Goal: Task Accomplishment & Management: Use online tool/utility

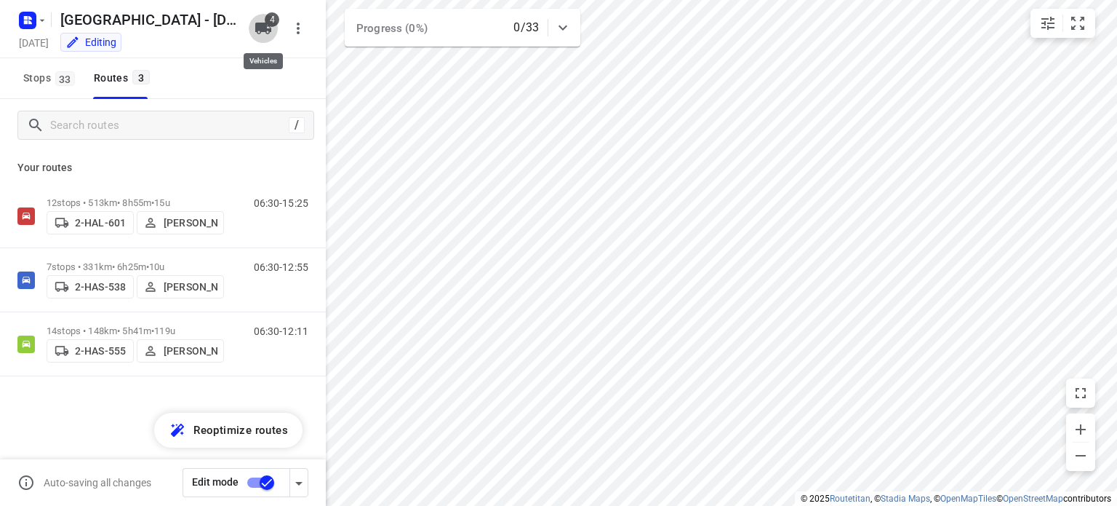
click at [263, 25] on icon "button" at bounding box center [263, 29] width 16 height 12
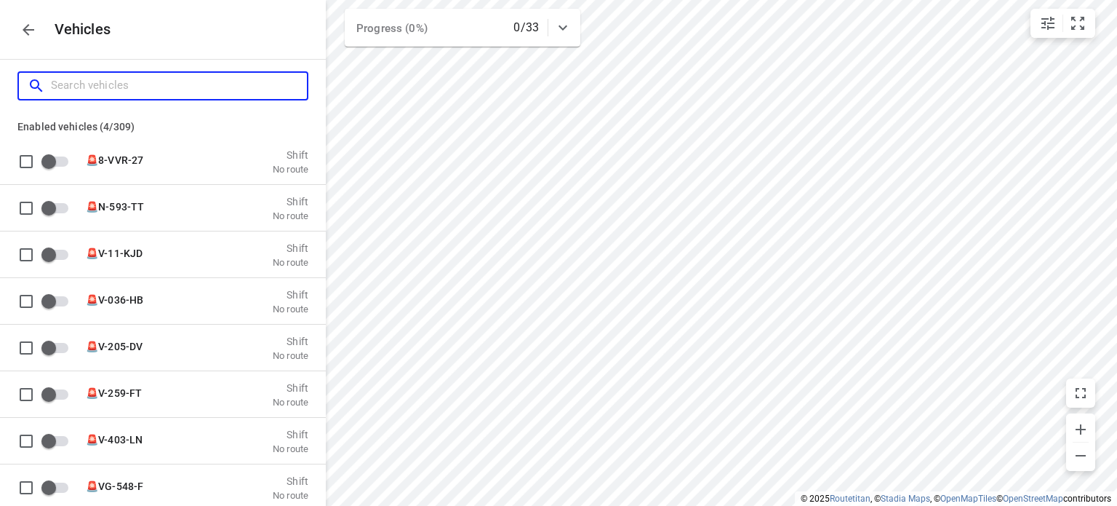
click at [189, 85] on input "Search vehicles" at bounding box center [179, 85] width 256 height 23
type input "k"
checkbox input "false"
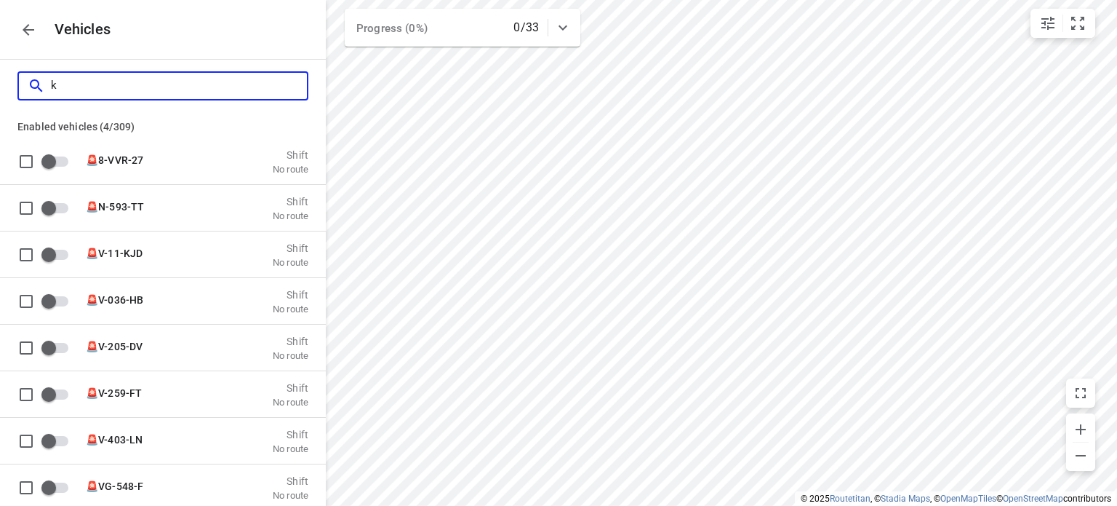
checkbox input "false"
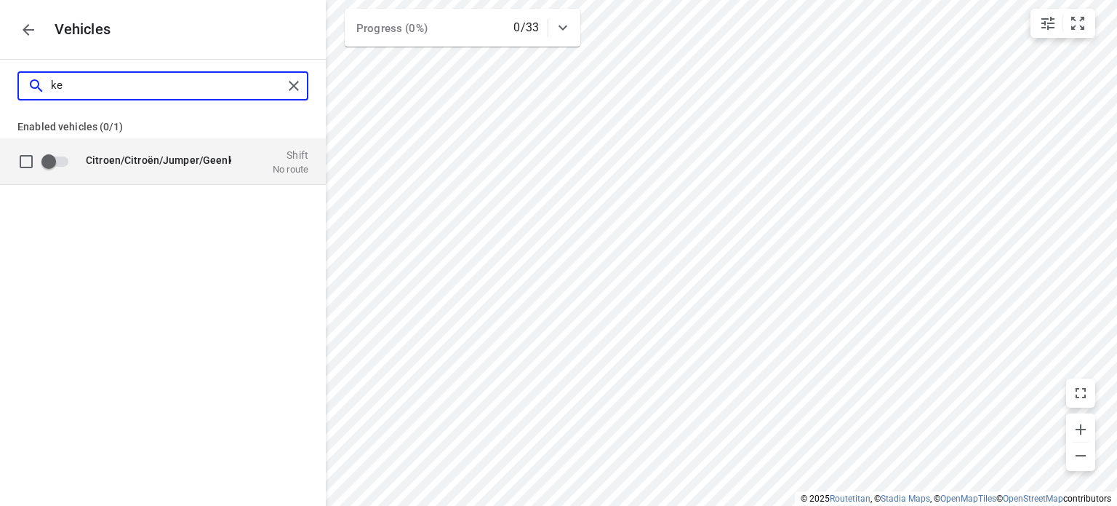
type input "k"
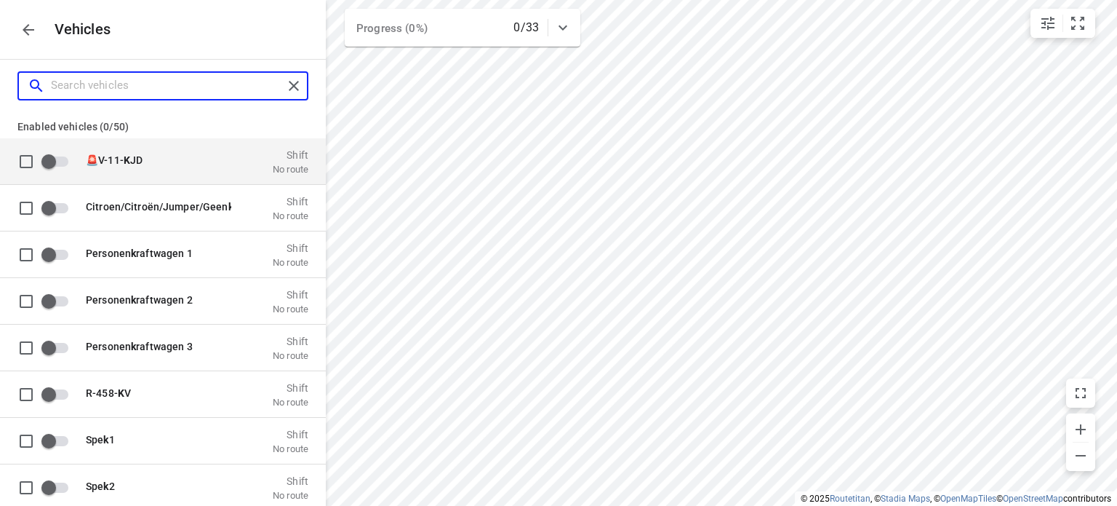
checkbox input "true"
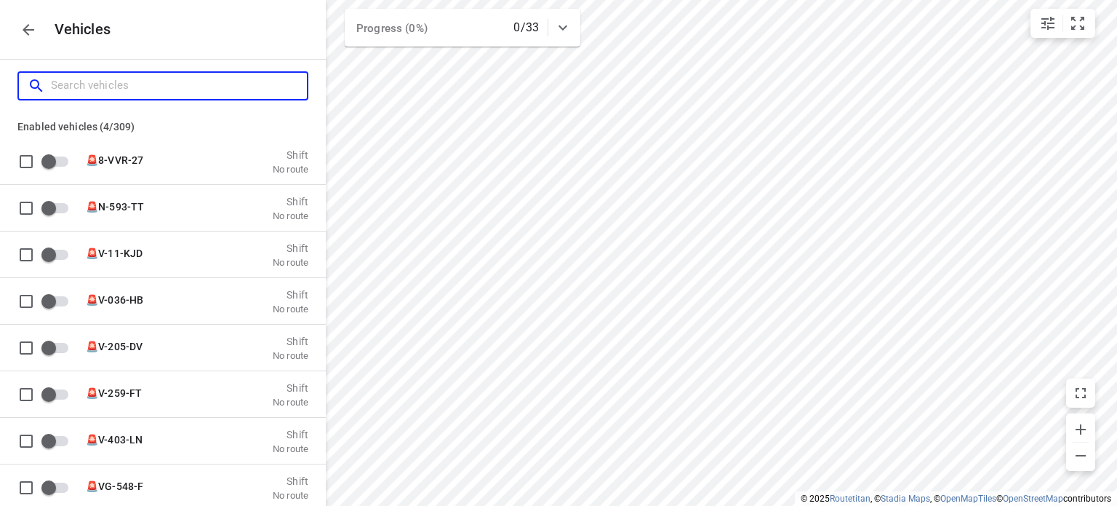
type input "2"
checkbox input "true"
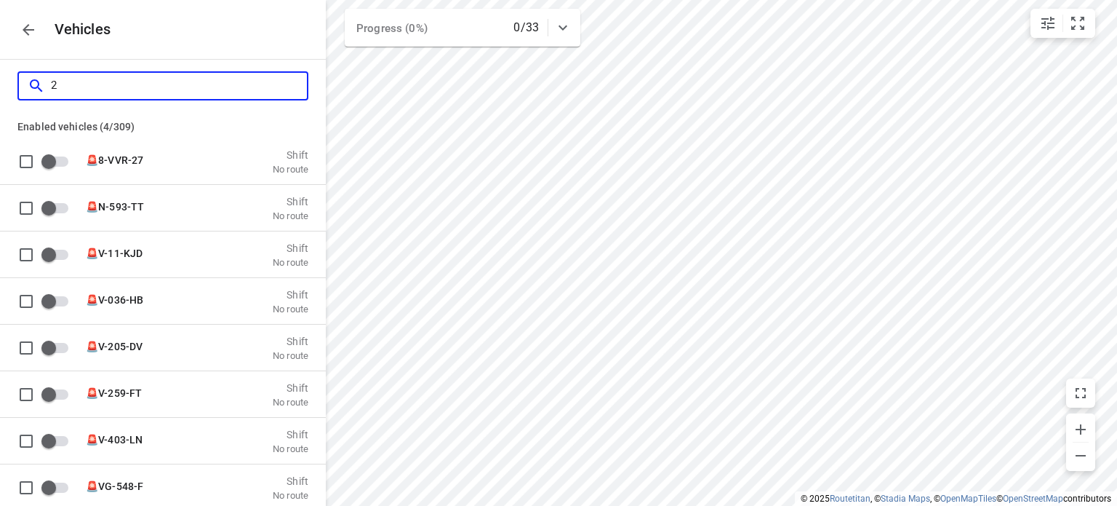
checkbox input "false"
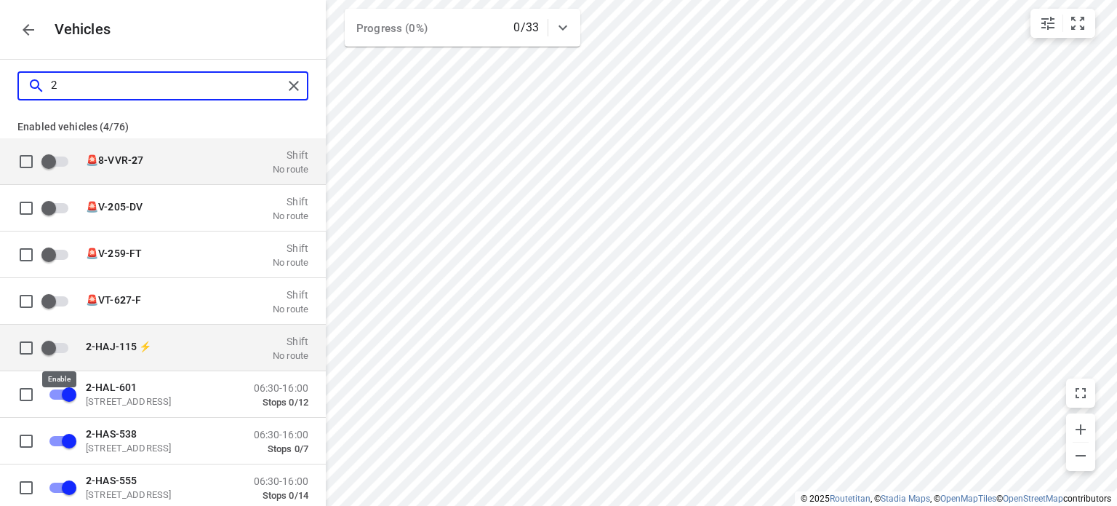
type input "2"
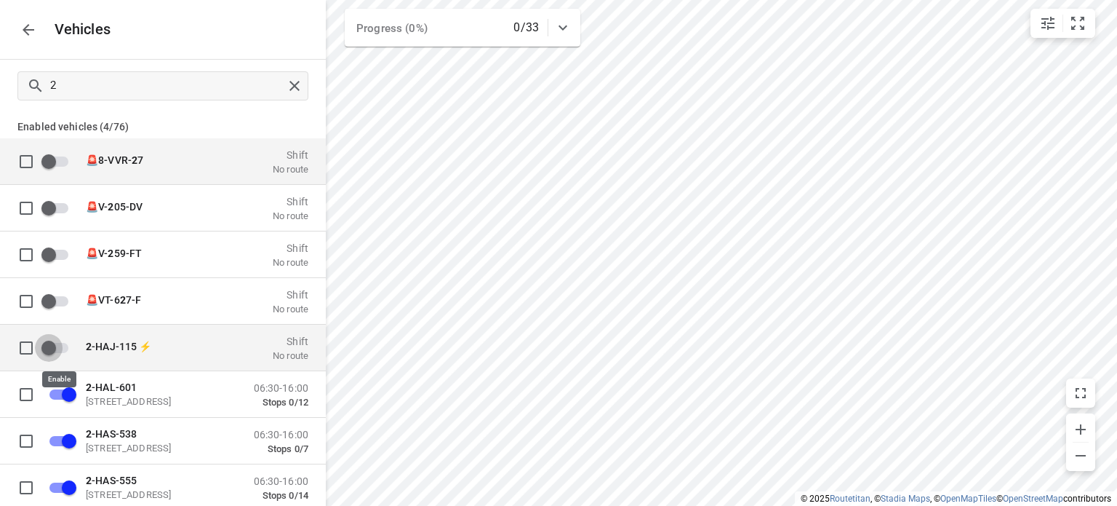
click at [49, 343] on input "grid" at bounding box center [48, 347] width 83 height 28
checkbox input "false"
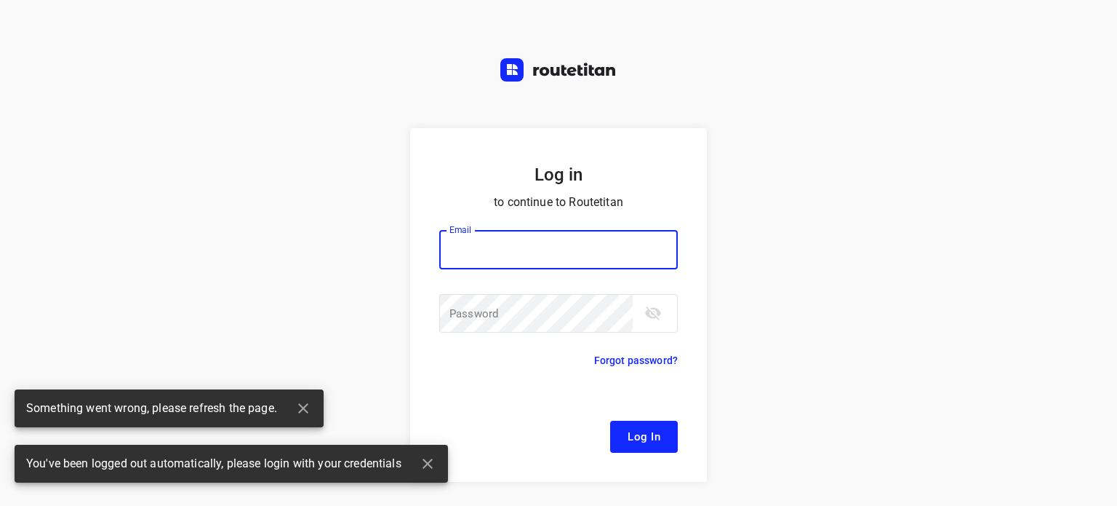
type input "[EMAIL_ADDRESS][DOMAIN_NAME]"
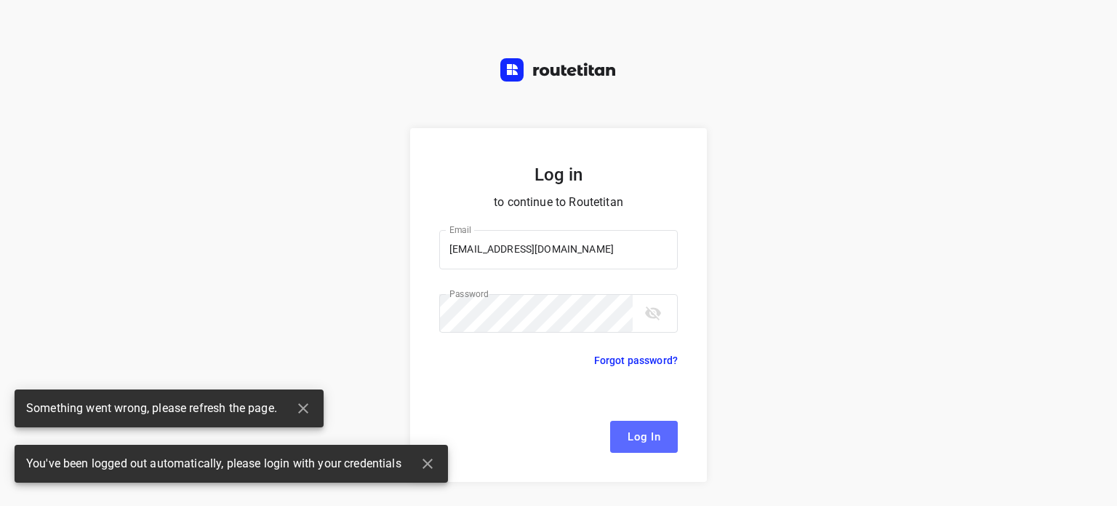
click at [646, 447] on button "Log In" at bounding box center [644, 436] width 68 height 32
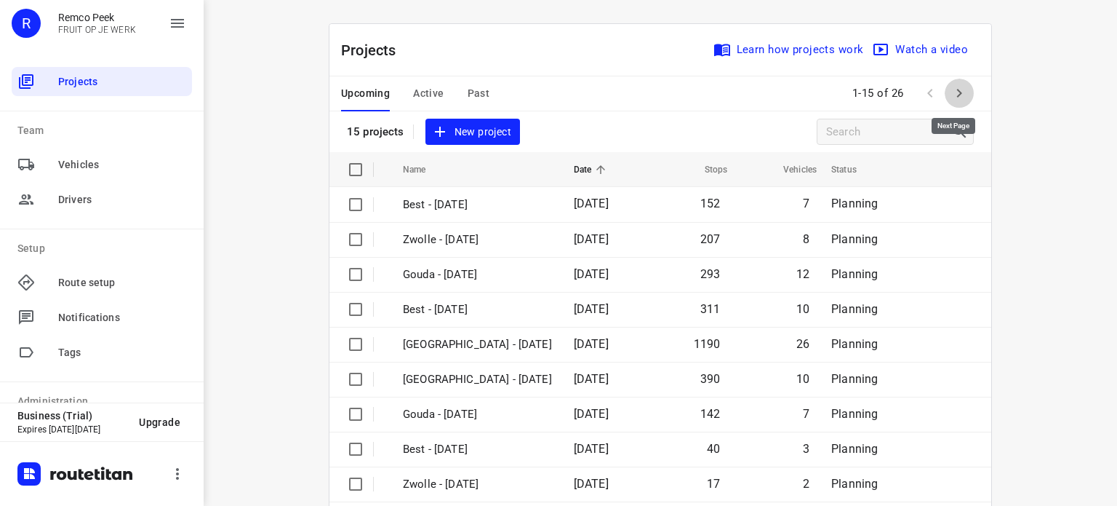
click at [959, 86] on icon "button" at bounding box center [959, 92] width 17 height 17
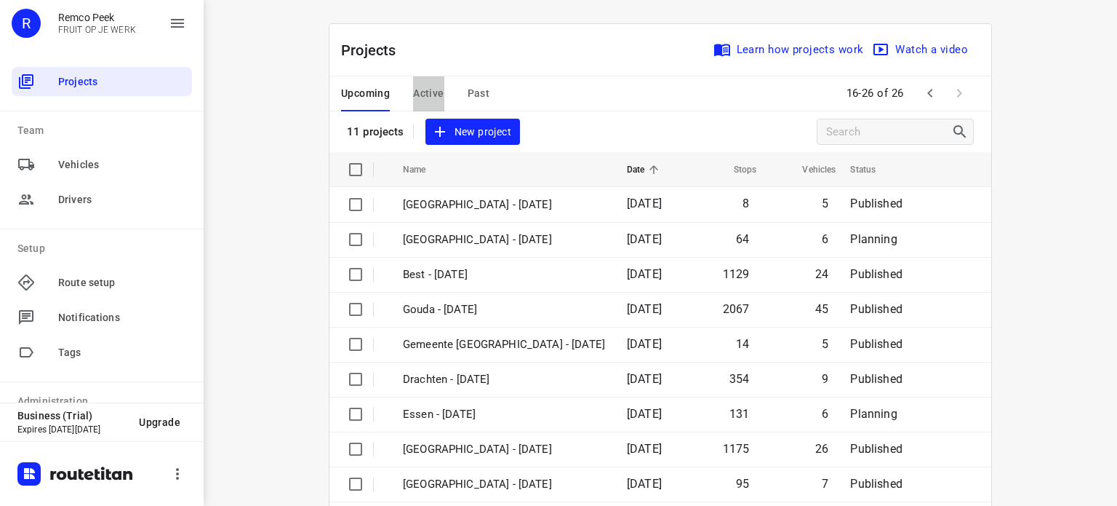
click at [415, 92] on span "Active" at bounding box center [428, 93] width 31 height 18
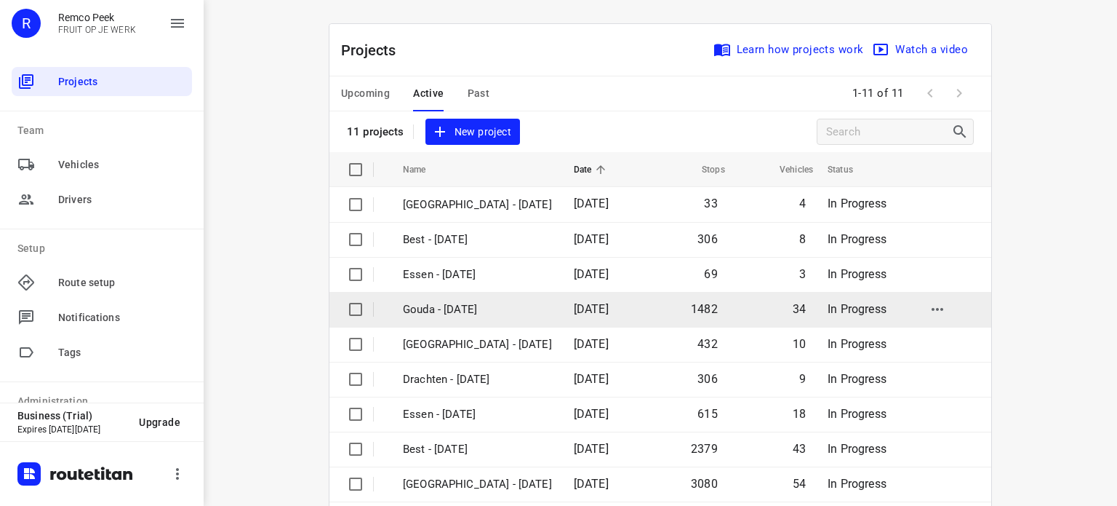
click at [424, 323] on div "Projects Learn how projects work Watch a video 11 projects New project Name Dat…" at bounding box center [661, 385] width 662 height 722
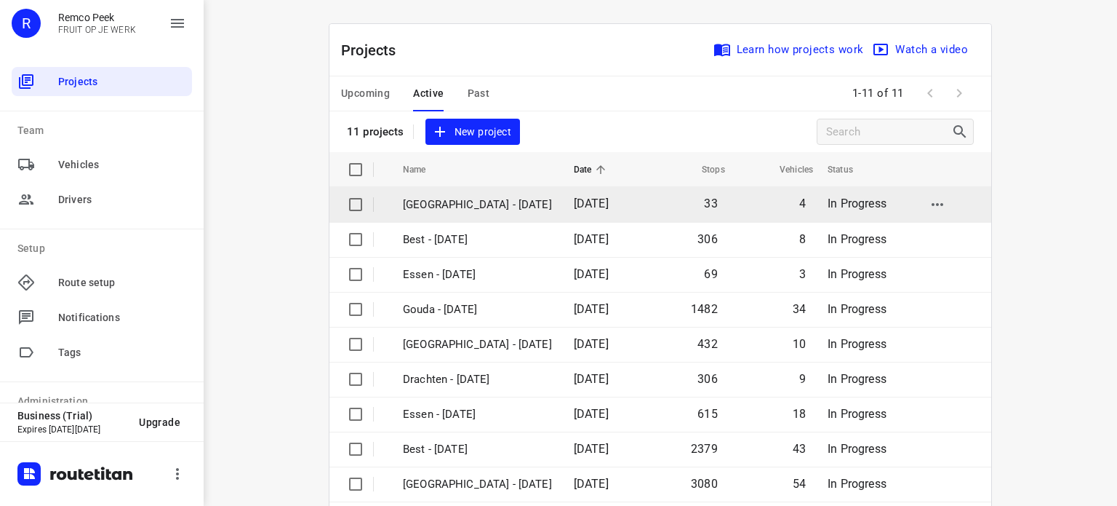
click at [446, 198] on p "[GEOGRAPHIC_DATA] - [DATE]" at bounding box center [477, 204] width 149 height 17
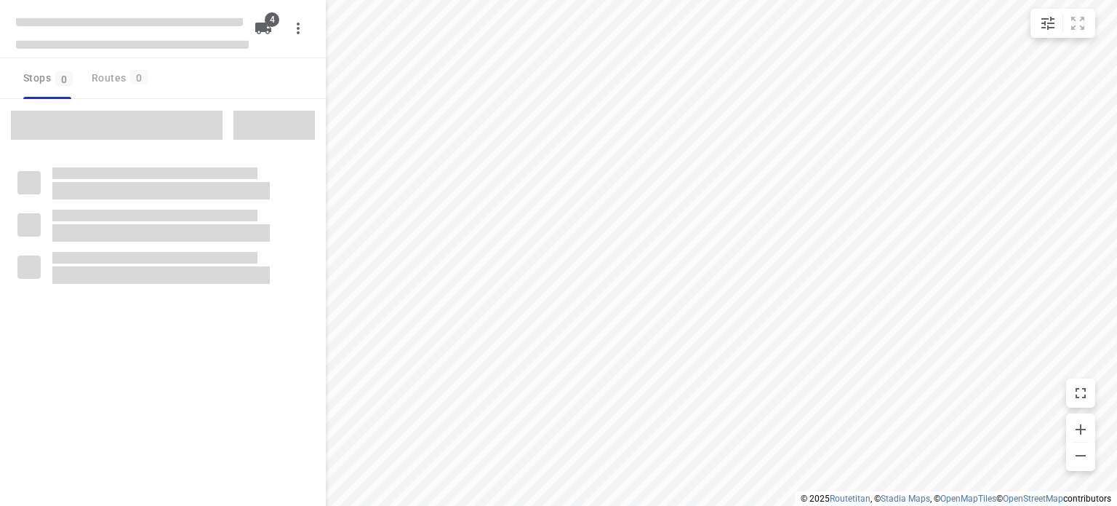
checkbox input "true"
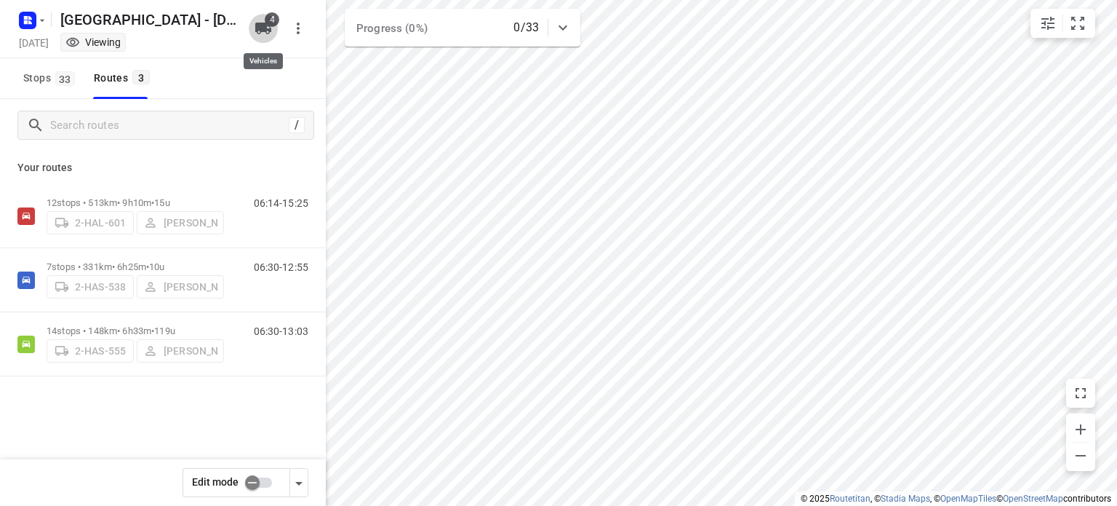
click at [256, 26] on icon "button" at bounding box center [263, 29] width 16 height 12
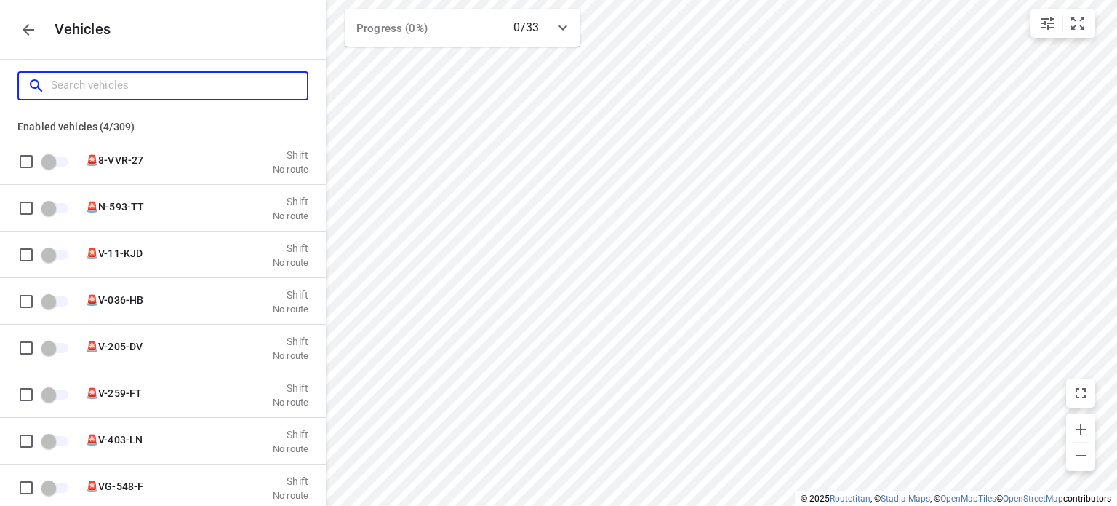
click at [151, 82] on input "Search vehicles" at bounding box center [179, 85] width 256 height 23
type input "2"
checkbox input "true"
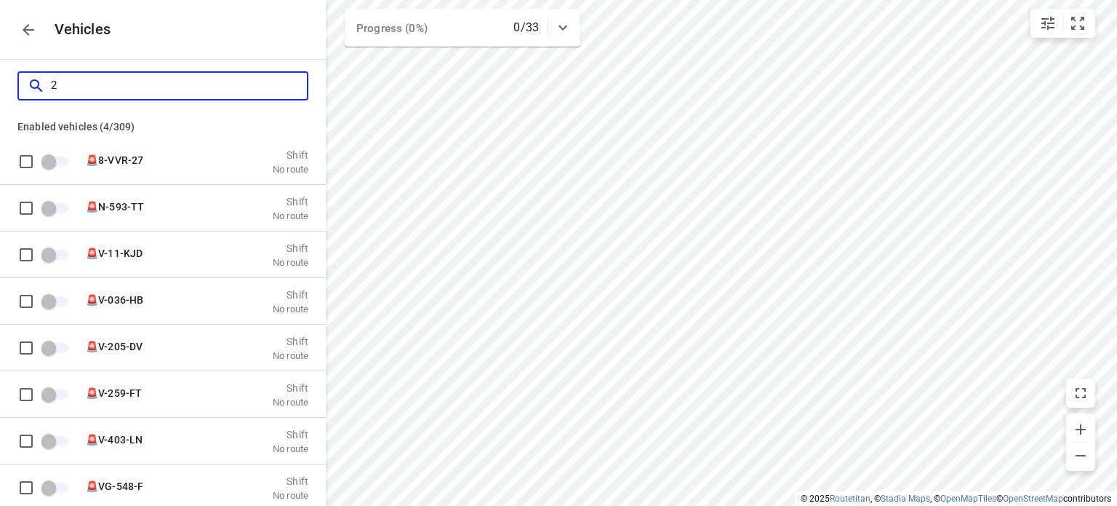
checkbox input "true"
checkbox input "false"
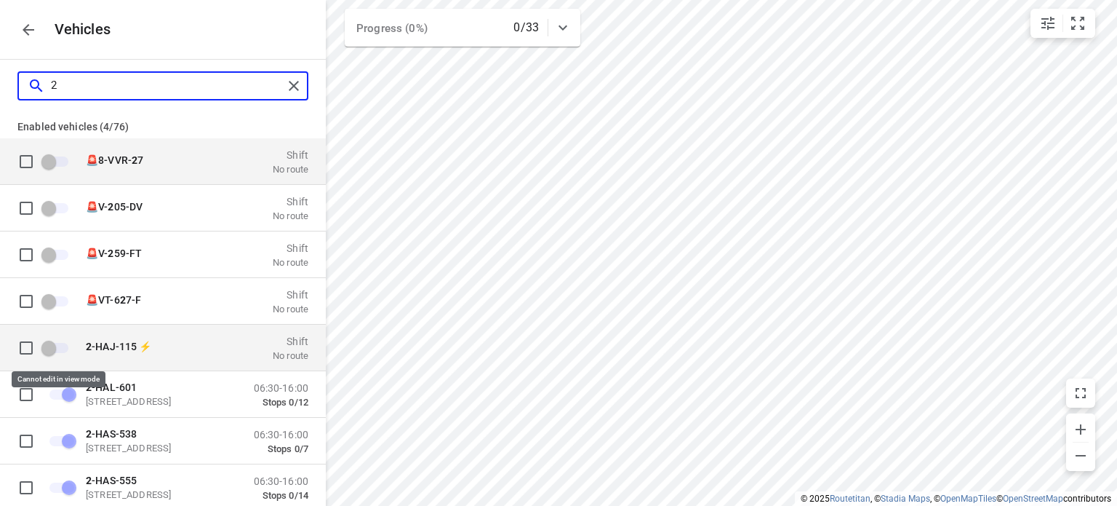
type input "2"
click at [47, 346] on span "grid" at bounding box center [56, 347] width 25 height 10
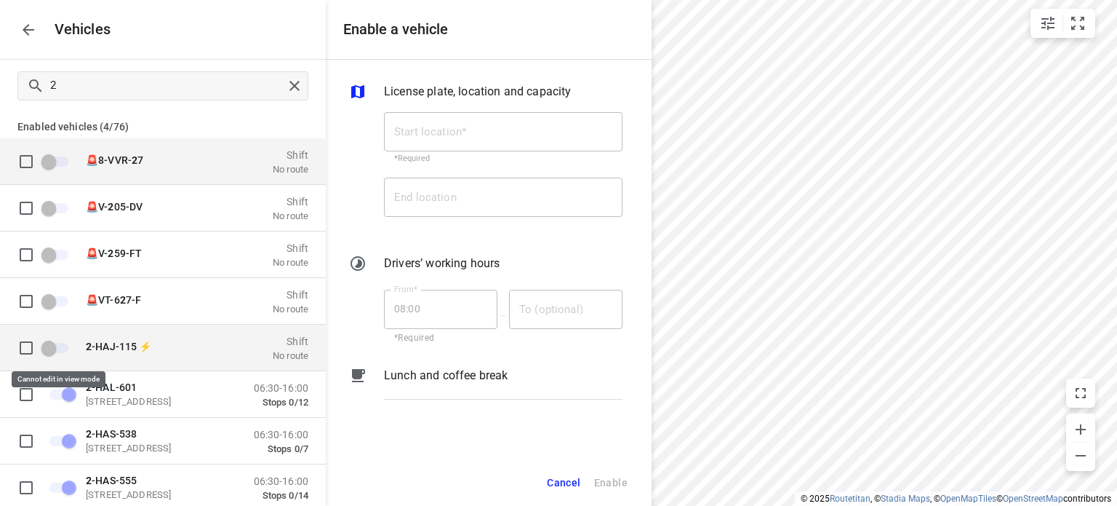
click at [47, 348] on span "grid" at bounding box center [56, 347] width 25 height 10
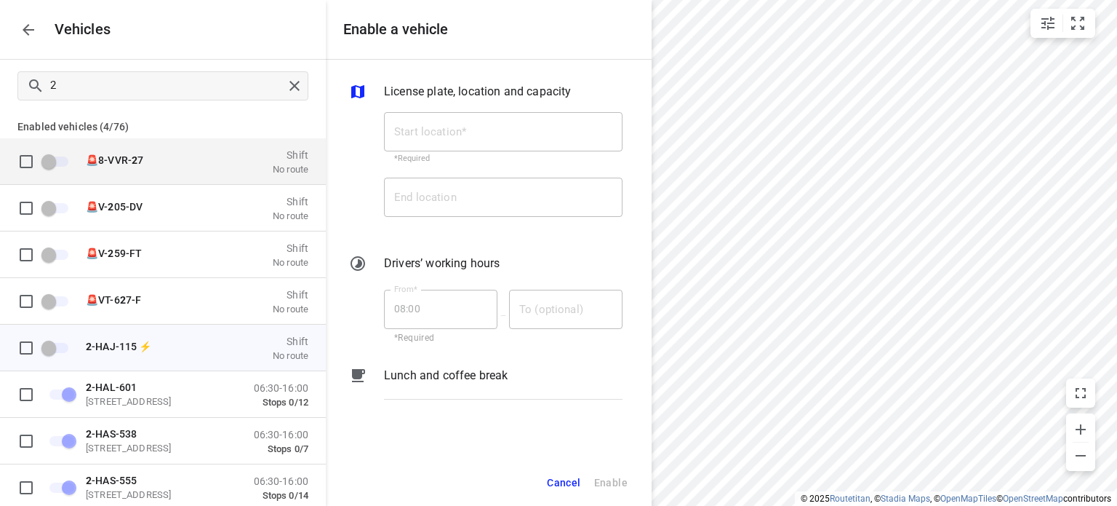
click at [31, 31] on icon "button" at bounding box center [28, 29] width 17 height 17
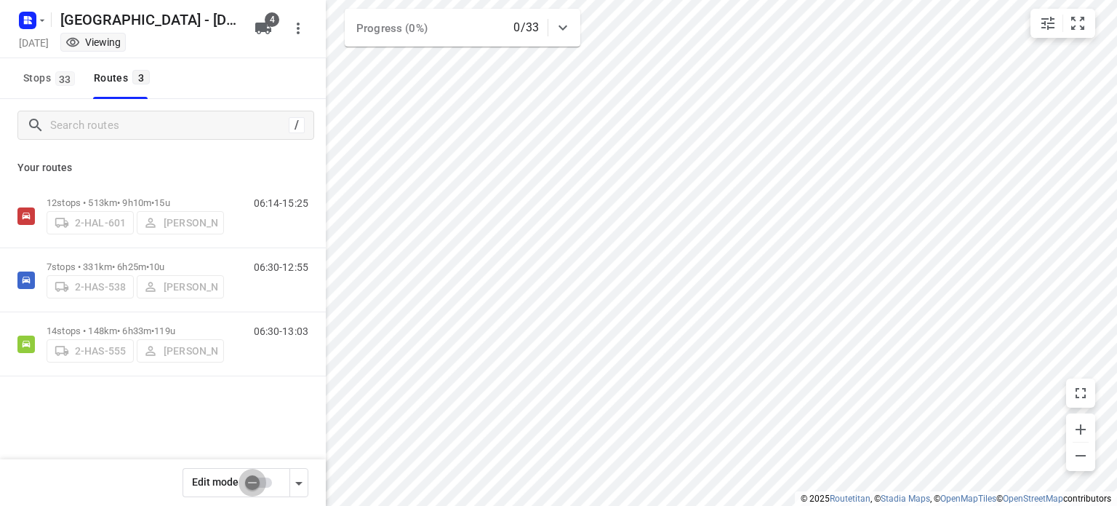
click at [247, 487] on input "checkbox" at bounding box center [252, 482] width 83 height 28
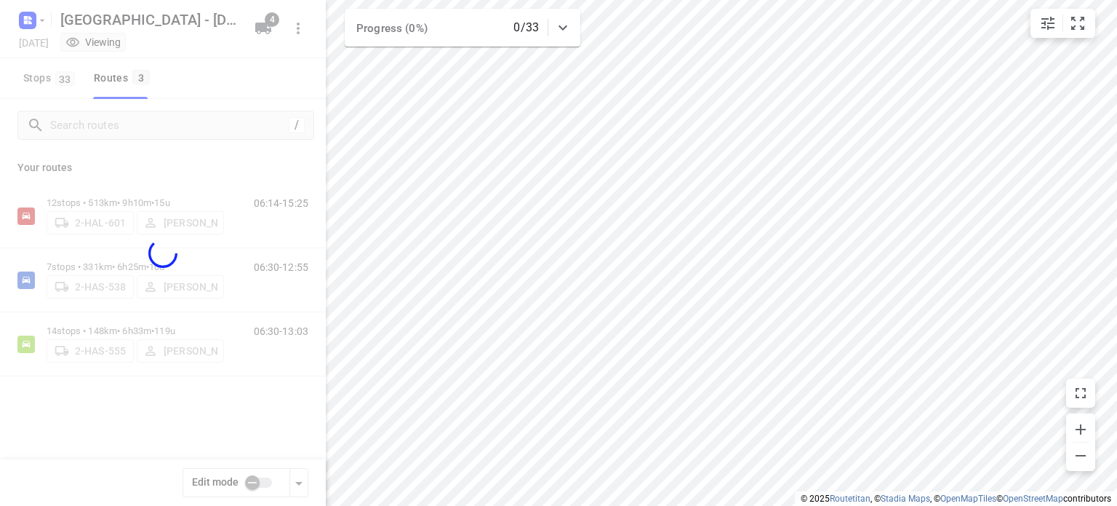
checkbox input "true"
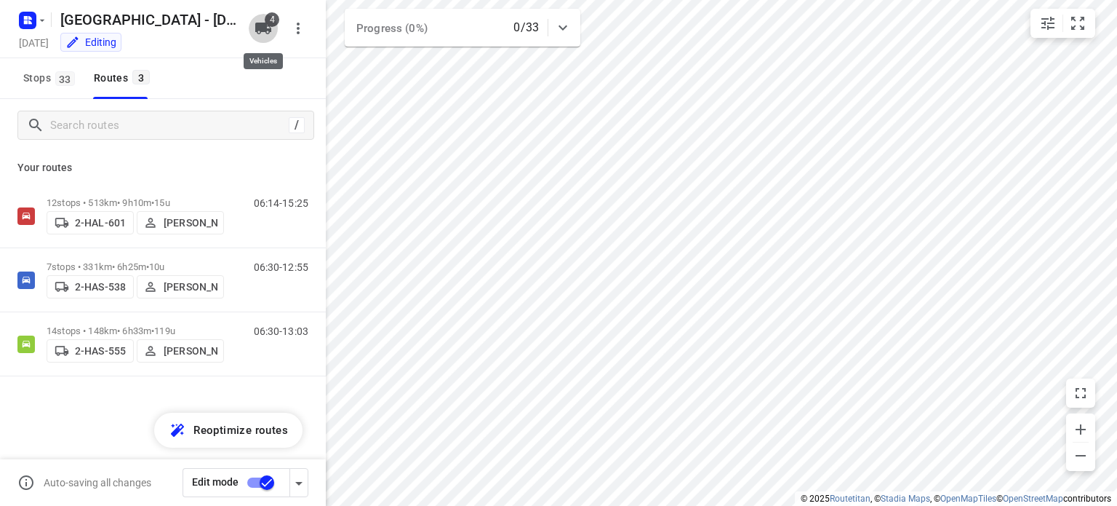
click at [267, 31] on icon "button" at bounding box center [263, 28] width 17 height 17
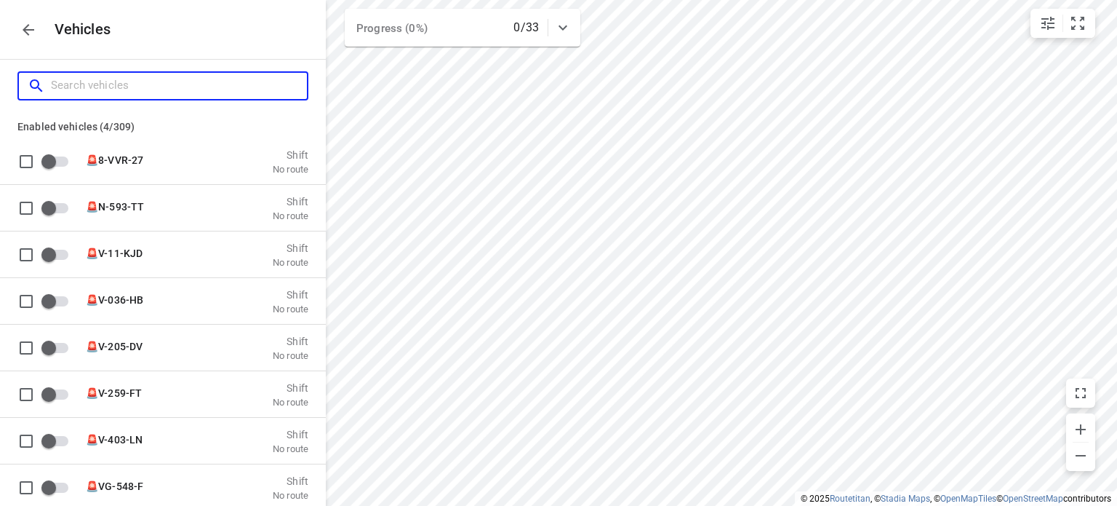
click at [164, 81] on input "Search vehicles" at bounding box center [179, 85] width 256 height 23
type input "2"
checkbox input "true"
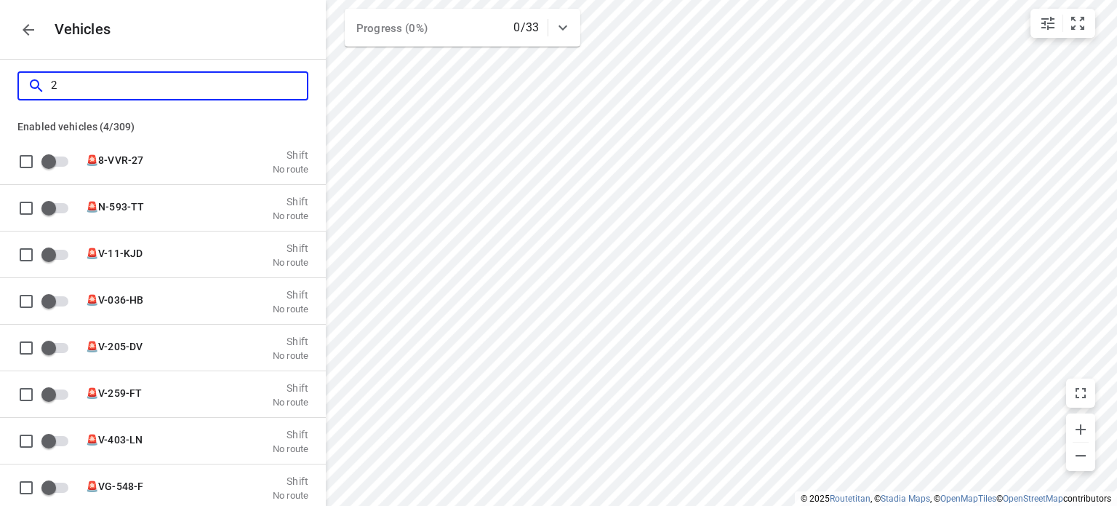
checkbox input "true"
checkbox input "false"
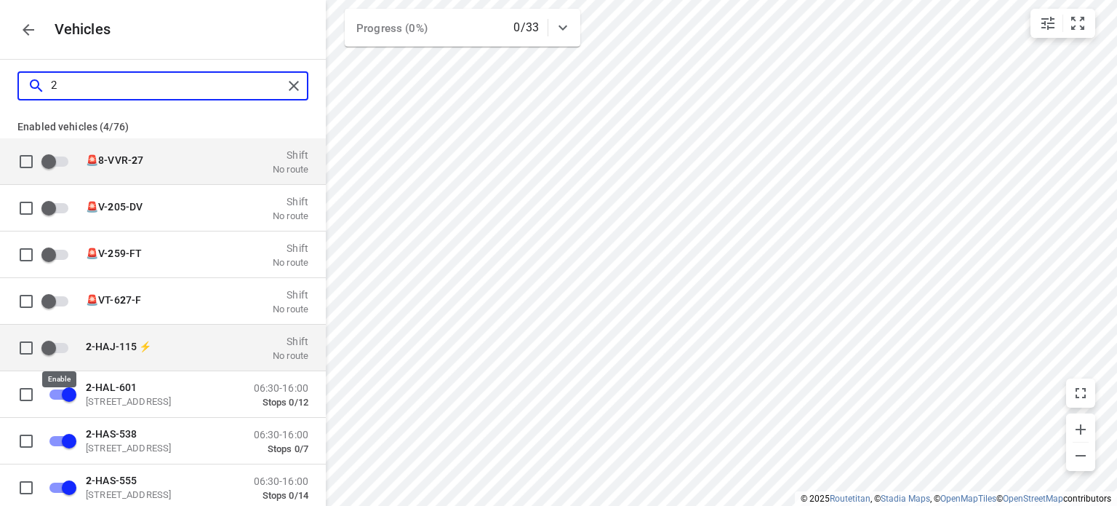
type input "2"
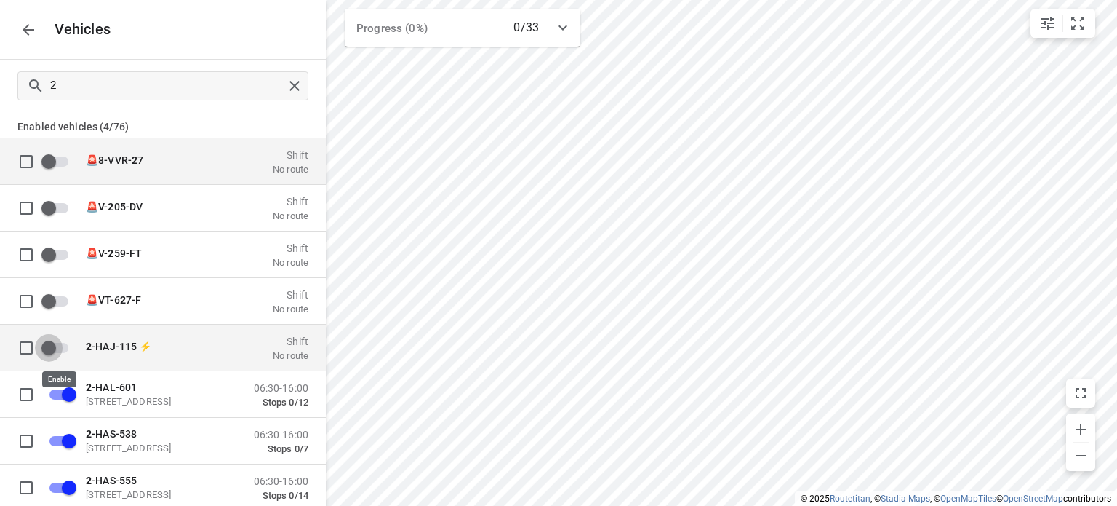
click at [47, 351] on input "grid" at bounding box center [48, 347] width 83 height 28
checkbox input "true"
click at [112, 347] on div "2 -HAJ-115 ⚡ [STREET_ADDRESS]" at bounding box center [158, 347] width 145 height 26
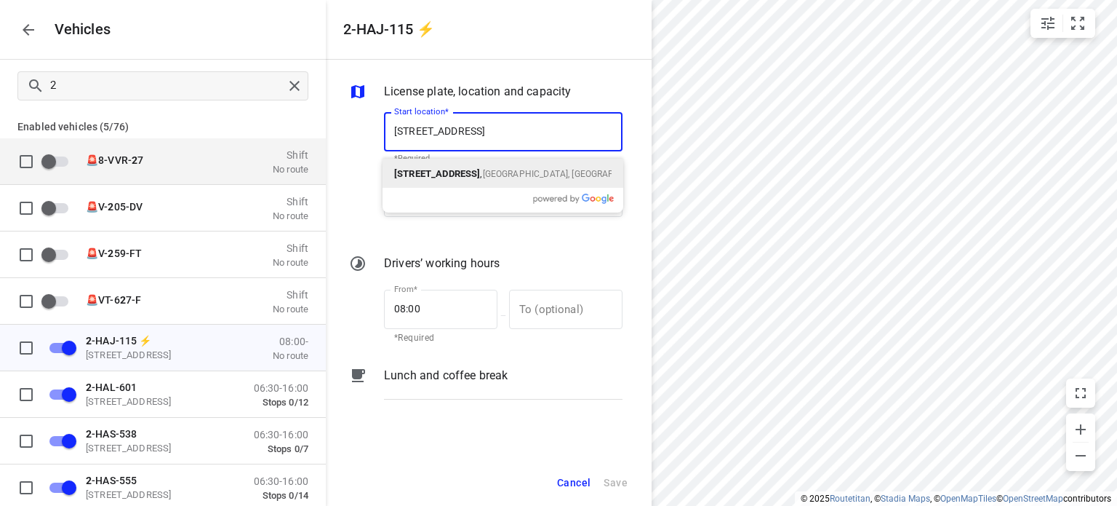
type input "[STREET_ADDRESS]"
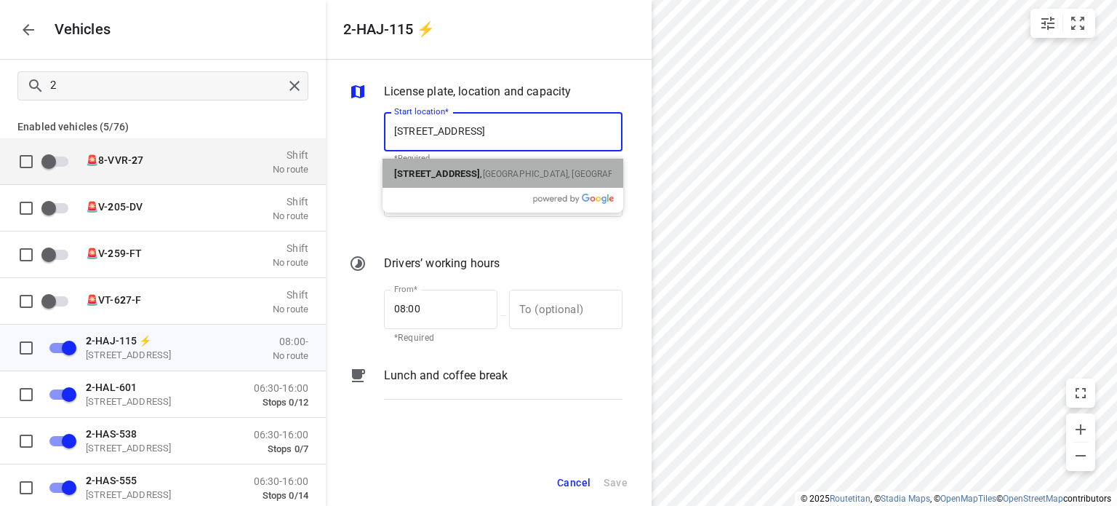
click at [483, 172] on span "[GEOGRAPHIC_DATA], [GEOGRAPHIC_DATA]" at bounding box center [570, 174] width 175 height 10
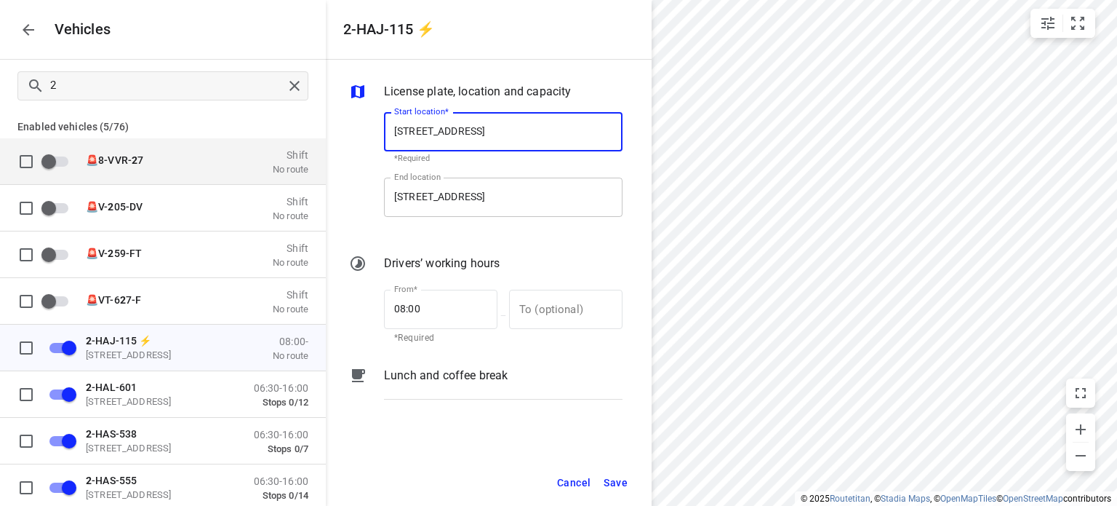
type input "[STREET_ADDRESS]"
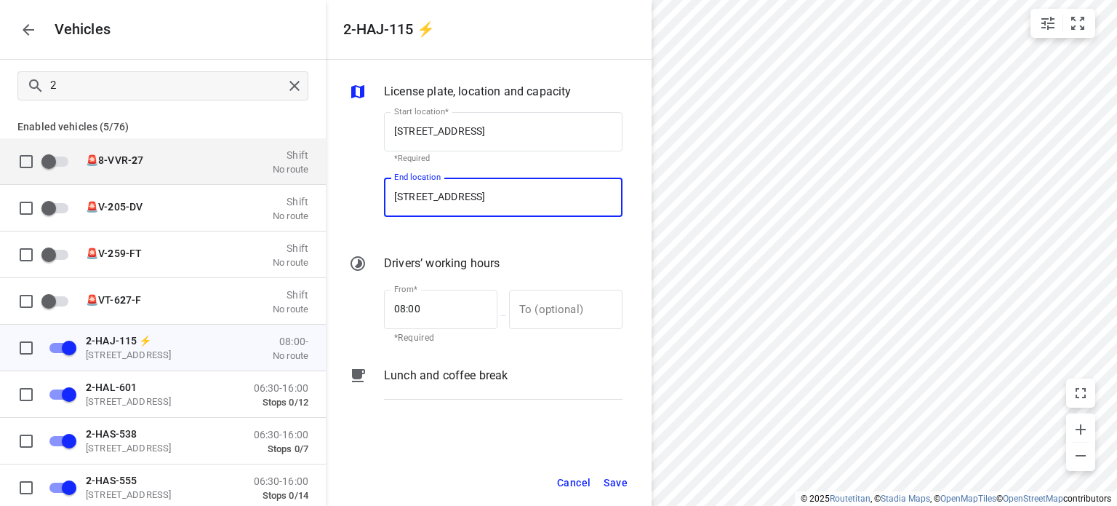
click at [596, 197] on input "[STREET_ADDRESS]" at bounding box center [503, 196] width 239 height 39
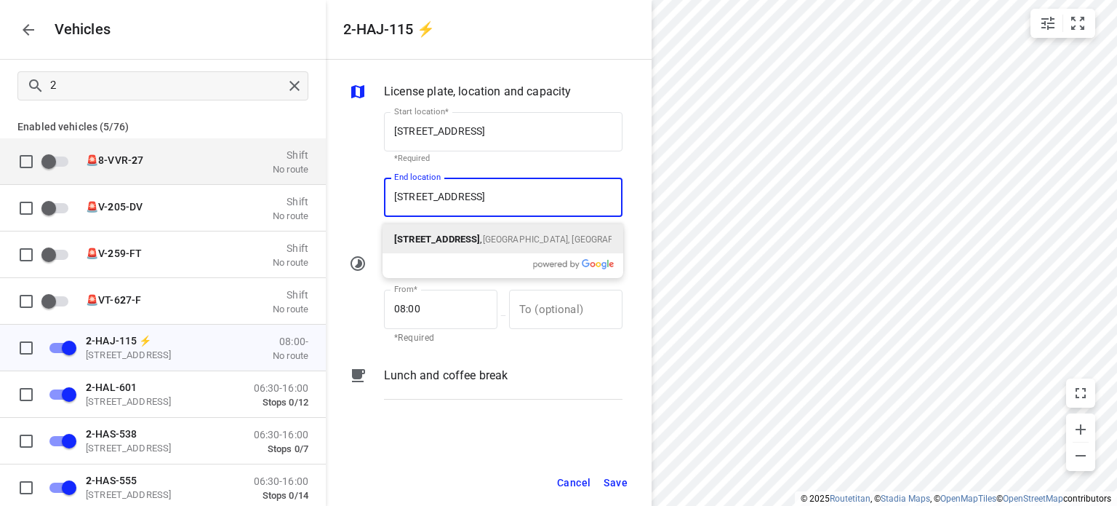
type input "[STREET_ADDRESS]"
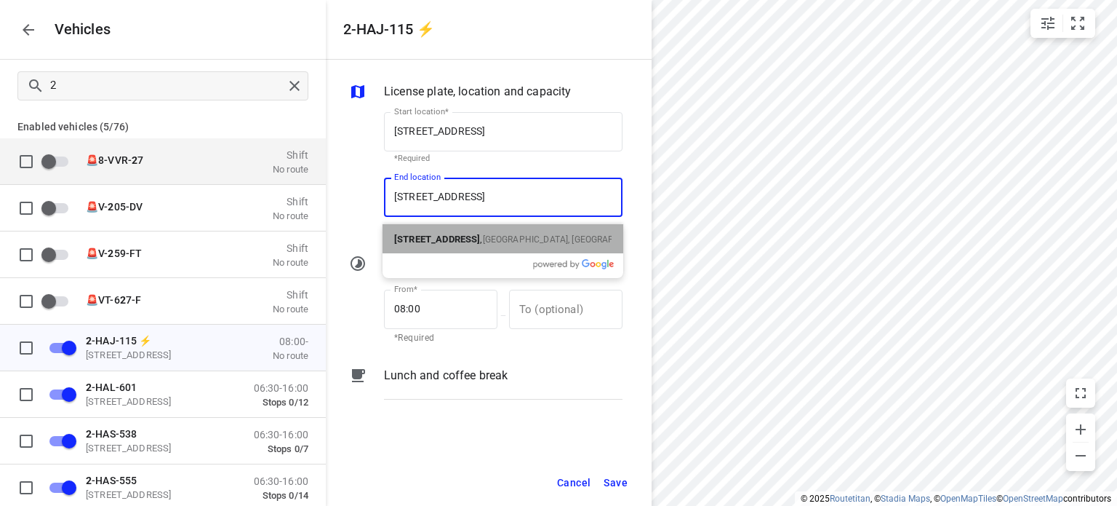
click at [428, 235] on b "[STREET_ADDRESS]" at bounding box center [437, 239] width 86 height 11
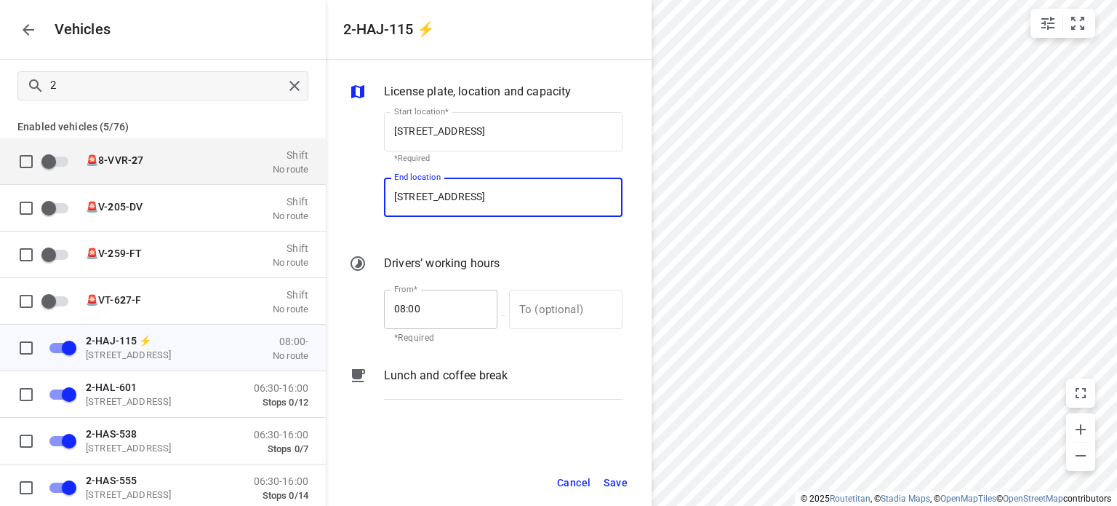
type input "[STREET_ADDRESS]"
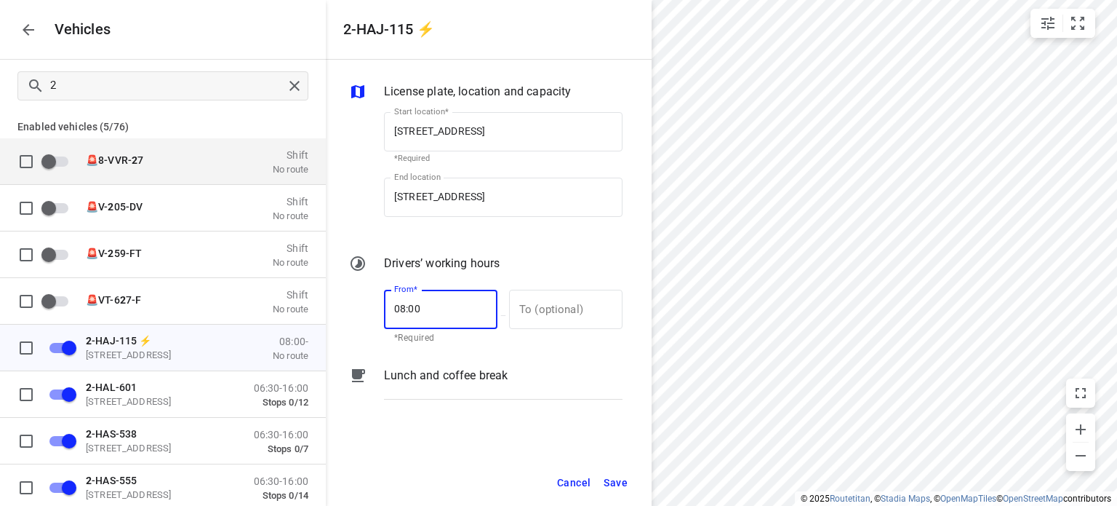
click at [404, 311] on input "08:00" at bounding box center [432, 309] width 97 height 39
type input "08:00"
click at [618, 484] on span "Save" at bounding box center [616, 483] width 24 height 18
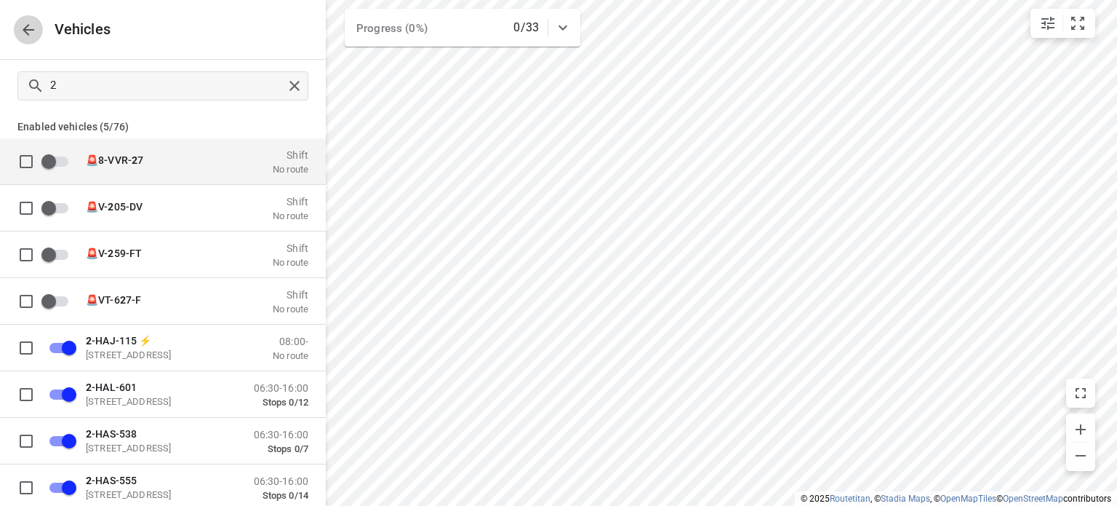
click at [20, 30] on icon "button" at bounding box center [28, 29] width 17 height 17
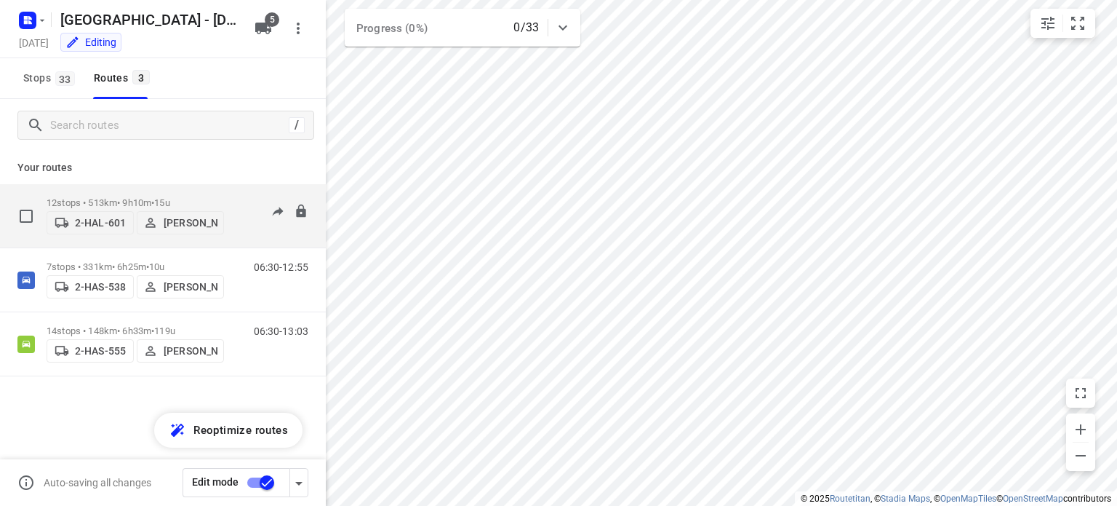
click at [100, 197] on p "12 stops • 513km • 9h10m • 15u" at bounding box center [135, 202] width 177 height 11
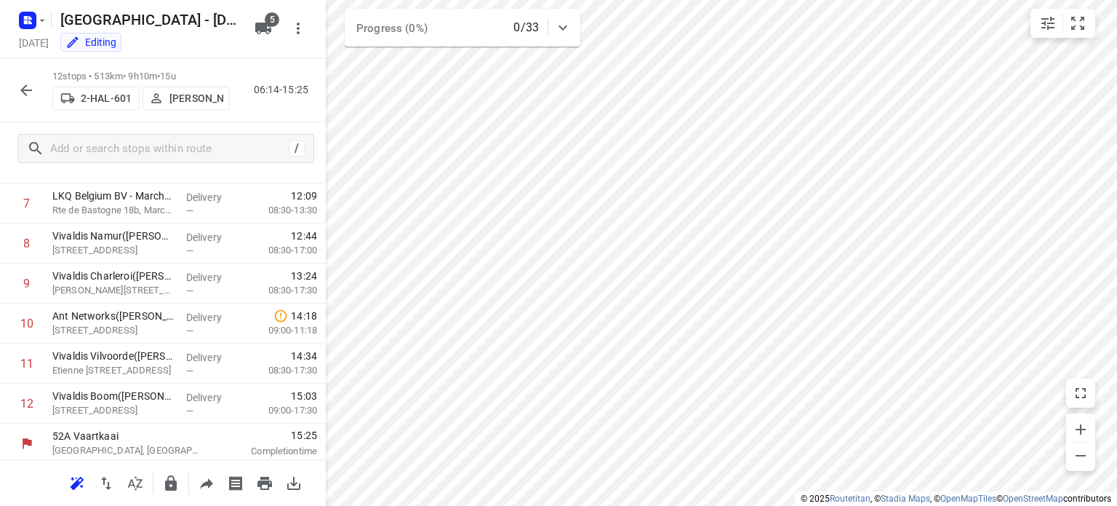
scroll to position [308, 0]
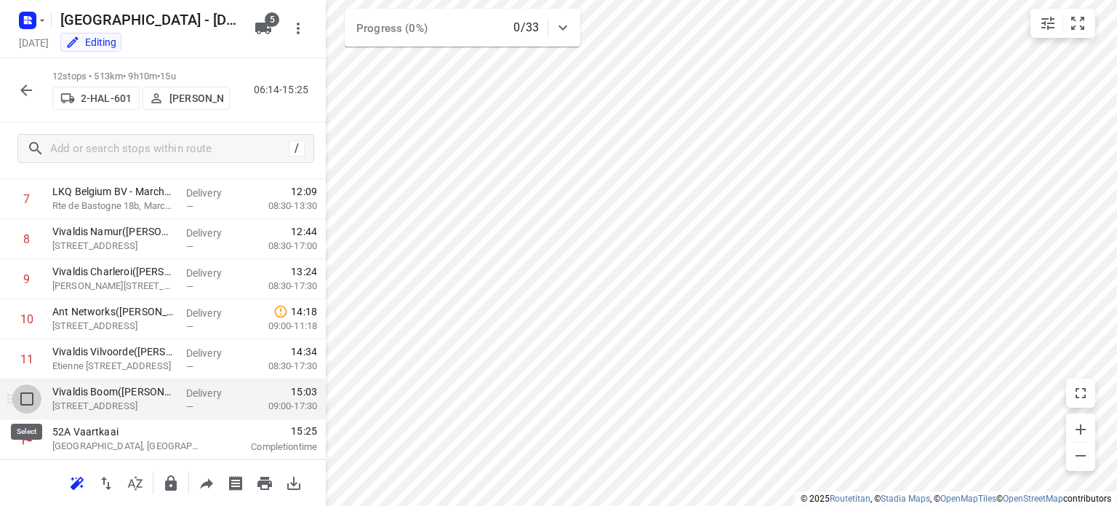
click at [28, 393] on input "checkbox" at bounding box center [26, 398] width 29 height 29
checkbox input "true"
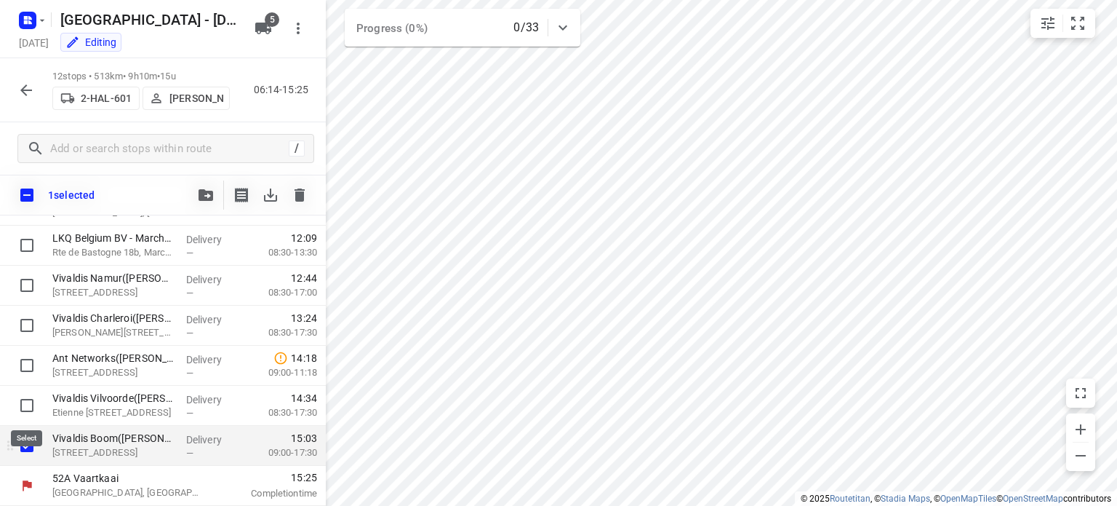
scroll to position [303, 0]
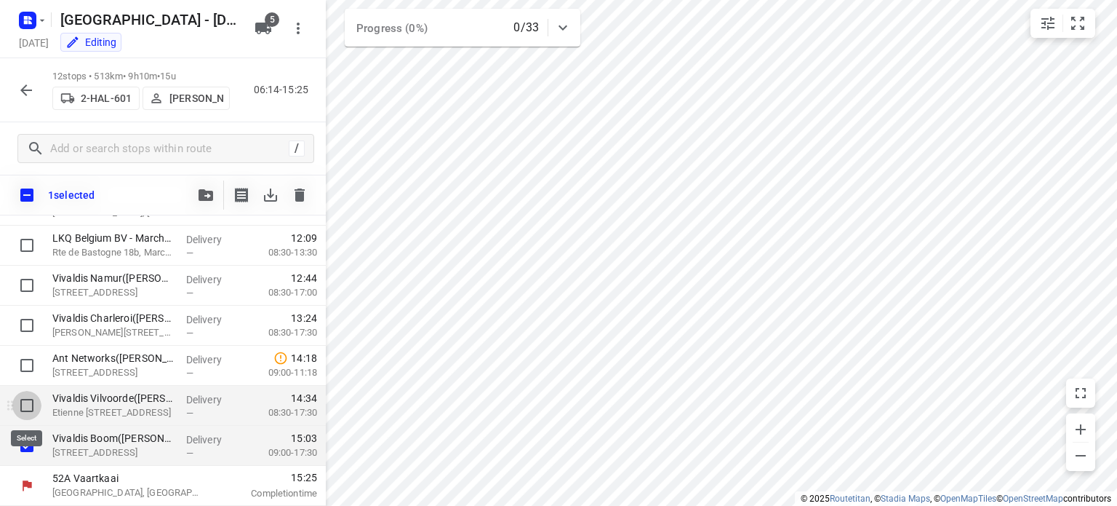
click at [28, 409] on input "checkbox" at bounding box center [26, 405] width 29 height 29
checkbox input "true"
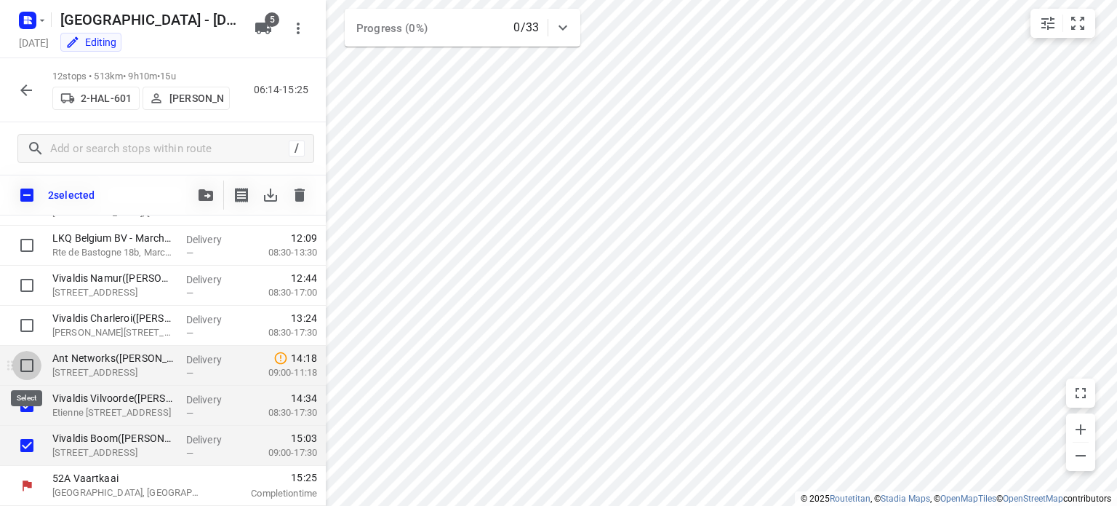
click at [26, 372] on input "checkbox" at bounding box center [26, 365] width 29 height 29
checkbox input "true"
click at [200, 197] on icon "button" at bounding box center [206, 195] width 15 height 12
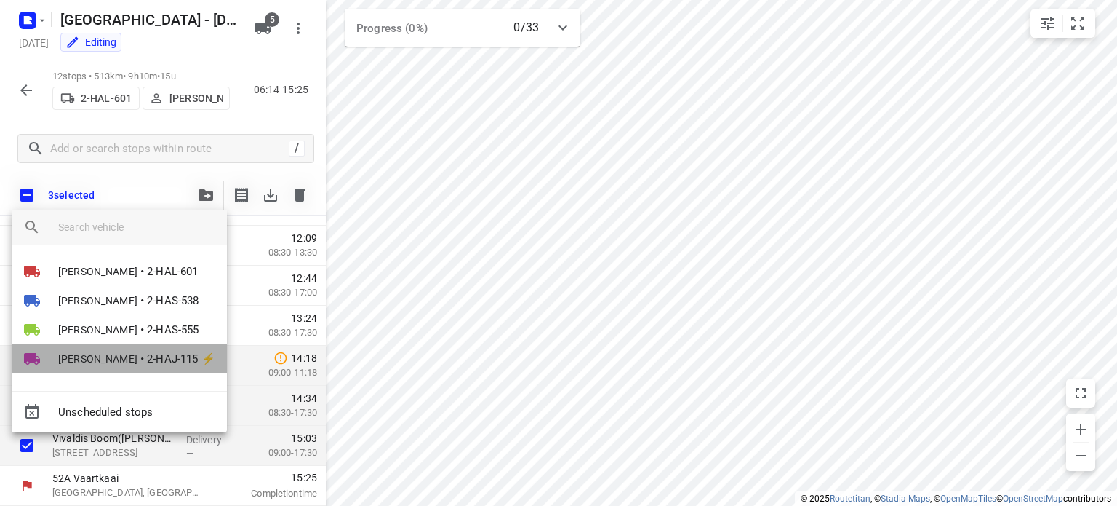
click at [94, 354] on span "[PERSON_NAME]" at bounding box center [97, 358] width 79 height 15
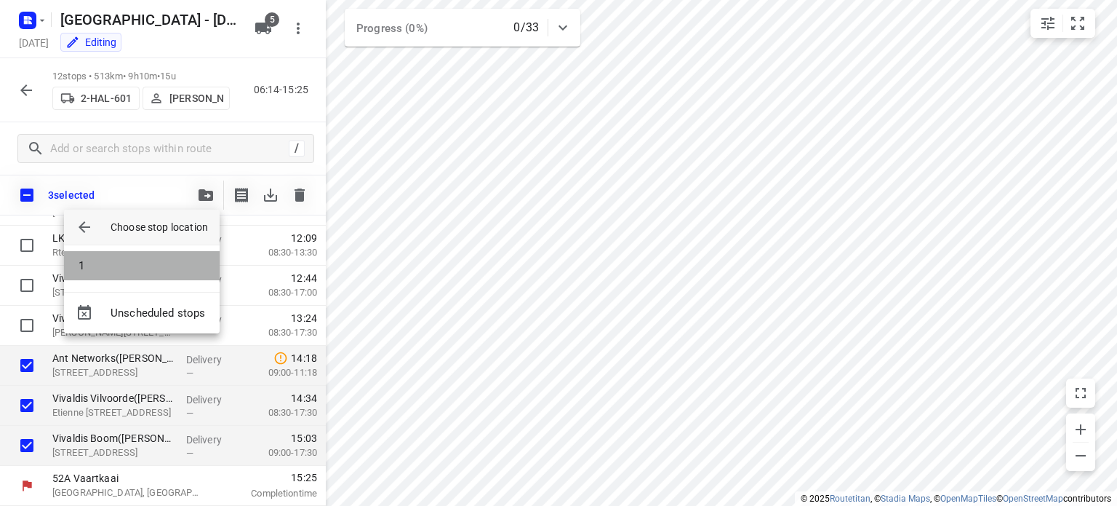
click at [108, 265] on li "1" at bounding box center [142, 265] width 156 height 29
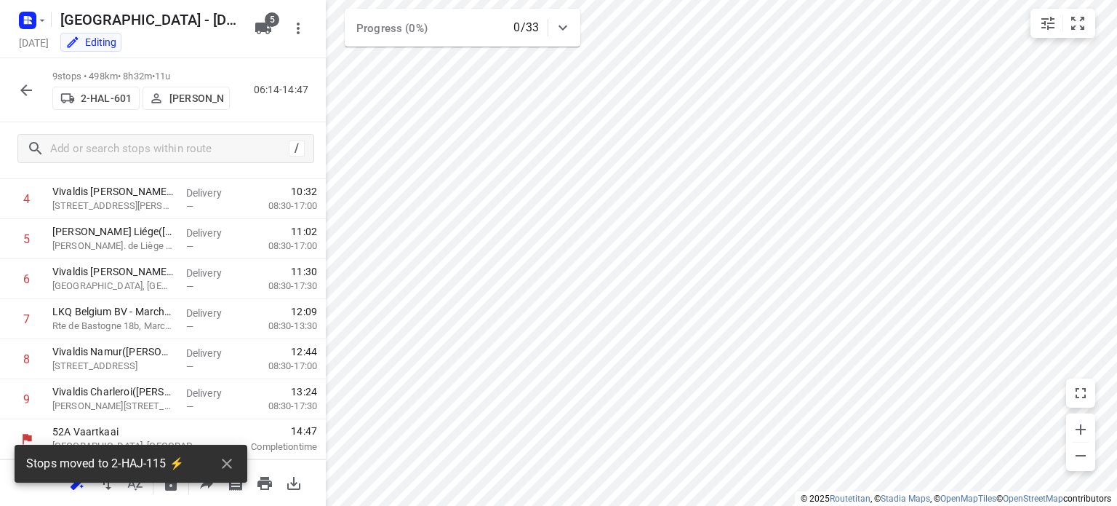
scroll to position [188, 0]
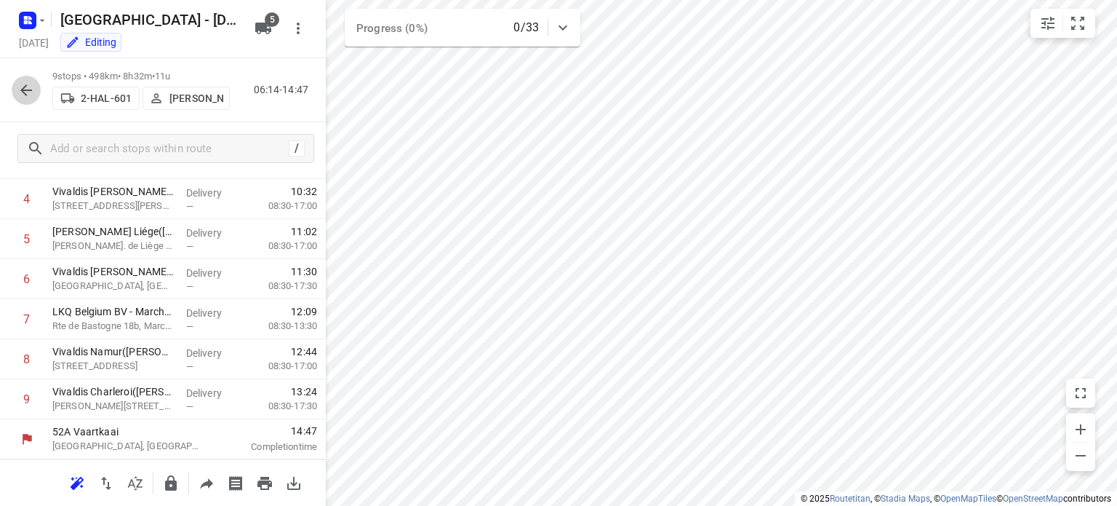
click at [23, 92] on icon "button" at bounding box center [26, 90] width 12 height 12
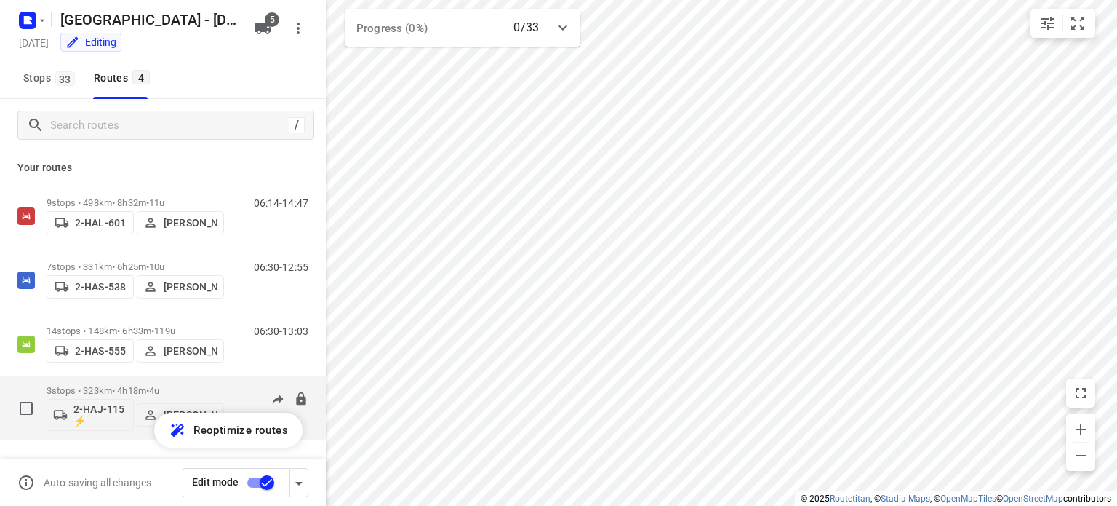
click at [89, 383] on div "3 stops • 323km • 4h18m • 4u 2-HAJ-115 ⚡ [PERSON_NAME]" at bounding box center [135, 408] width 177 height 60
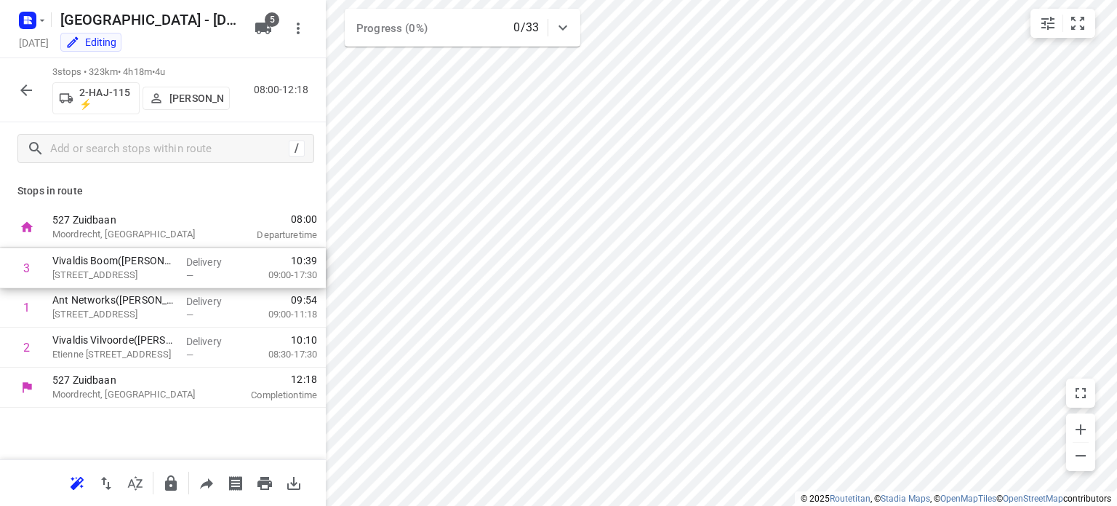
drag, startPoint x: 134, startPoint y: 348, endPoint x: 133, endPoint y: 257, distance: 90.9
click at [133, 257] on div "1 Ant Networks([PERSON_NAME] (Ant Networks)) [PERSON_NAME] 11, Zaventem Deliver…" at bounding box center [163, 307] width 326 height 120
click at [1080, 421] on icon "button" at bounding box center [1080, 428] width 17 height 17
click at [23, 96] on icon "button" at bounding box center [25, 89] width 17 height 17
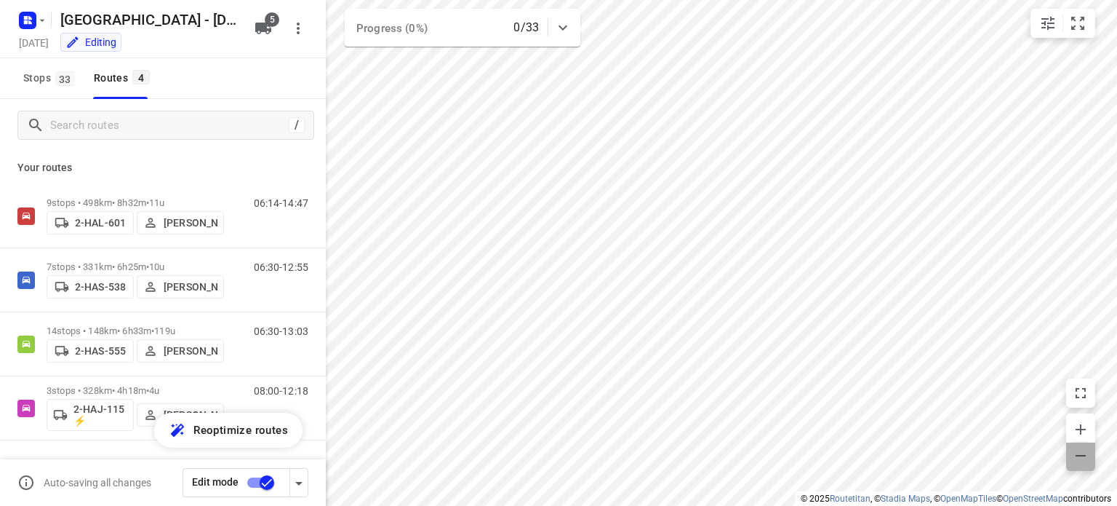
click at [1079, 455] on icon "button" at bounding box center [1081, 455] width 10 height 1
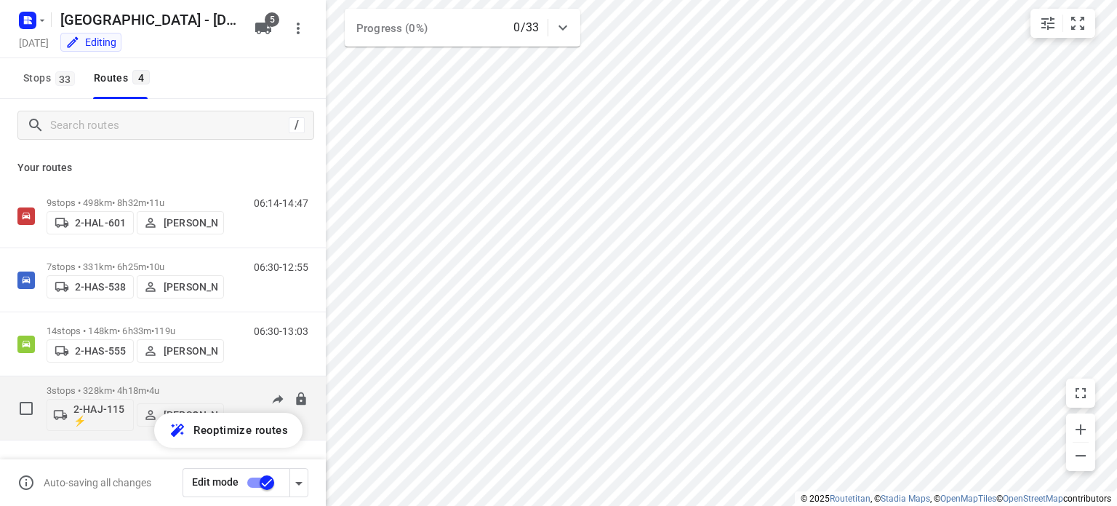
click at [97, 383] on div "3 stops • 328km • 4h18m • 4u 2-HAJ-115 ⚡ [PERSON_NAME]" at bounding box center [135, 408] width 177 height 60
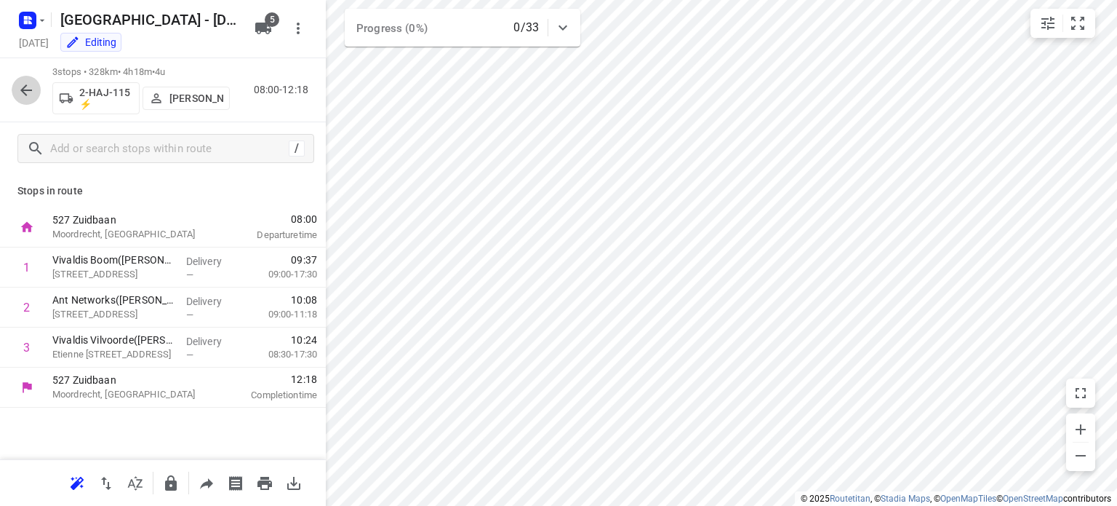
click at [26, 94] on icon "button" at bounding box center [25, 89] width 17 height 17
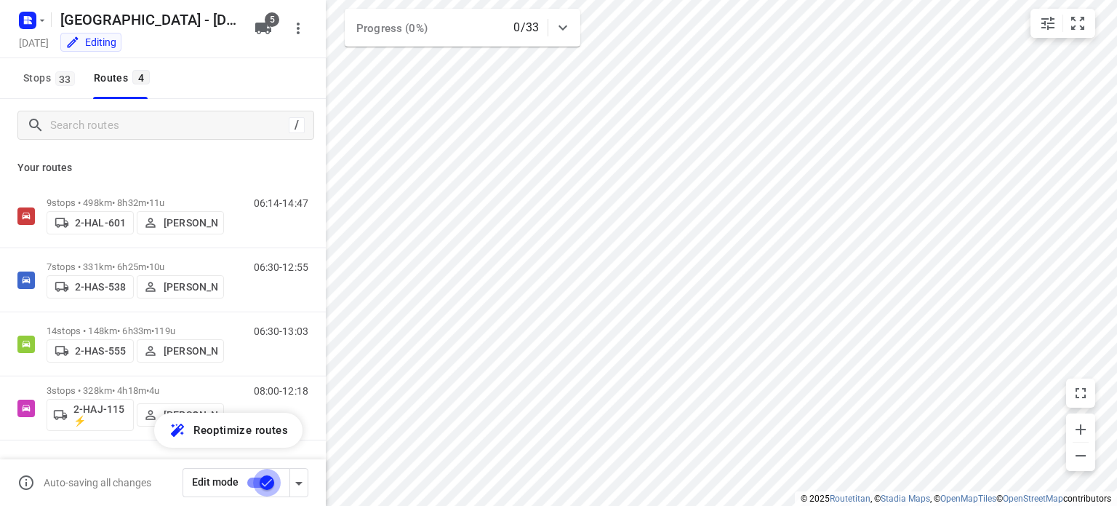
click at [266, 484] on input "checkbox" at bounding box center [267, 482] width 83 height 28
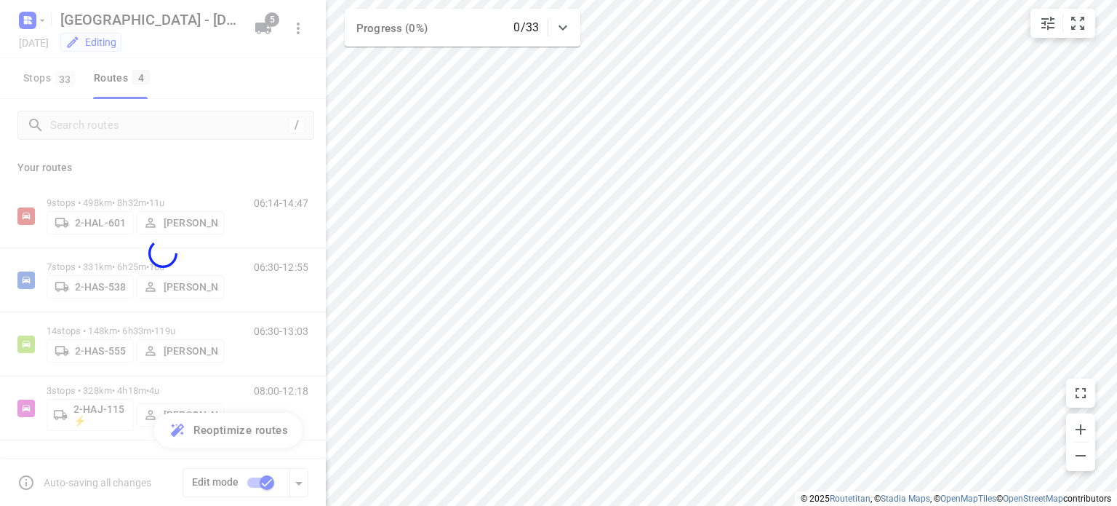
checkbox input "false"
